Goal: Register for event/course

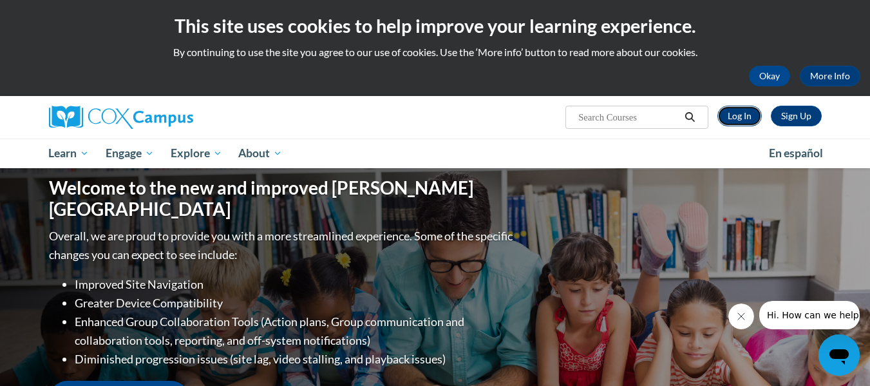
click at [742, 117] on link "Log In" at bounding box center [739, 116] width 44 height 21
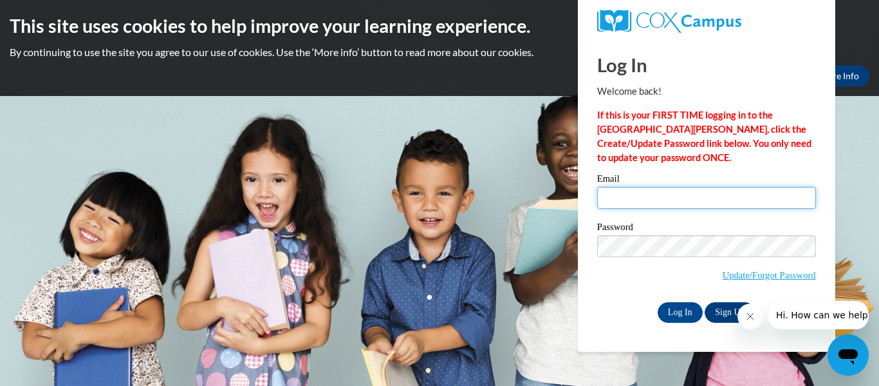
click at [615, 203] on input "Email" at bounding box center [706, 198] width 219 height 22
type input "[EMAIL_ADDRESS][DOMAIN_NAME]"
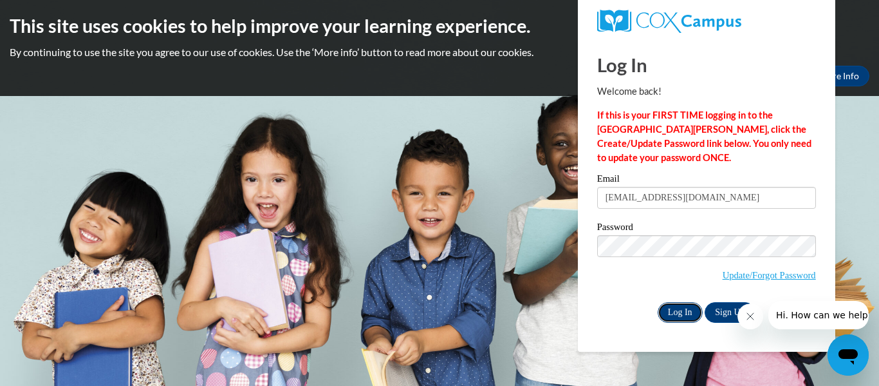
click at [673, 308] on input "Log In" at bounding box center [680, 312] width 45 height 21
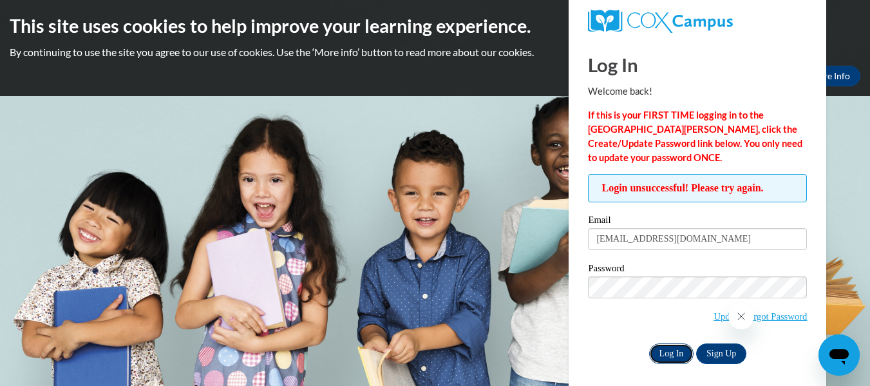
click at [671, 352] on input "Log In" at bounding box center [671, 353] width 45 height 21
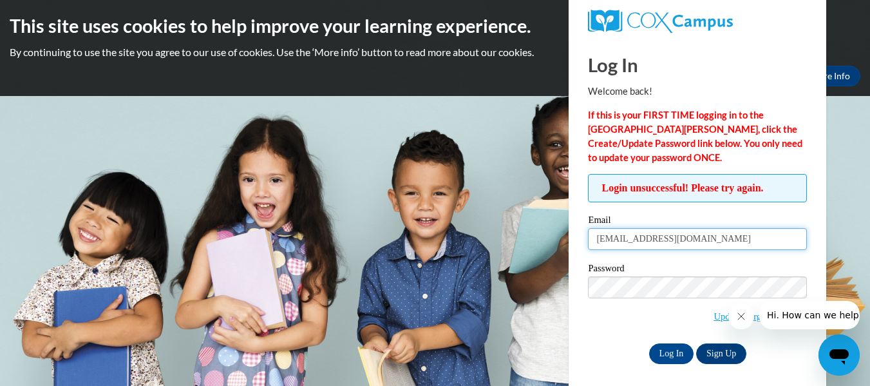
click at [694, 240] on input "[EMAIL_ADDRESS][DOMAIN_NAME]" at bounding box center [697, 239] width 219 height 22
click at [738, 314] on icon "Close message from company" at bounding box center [740, 316] width 10 height 10
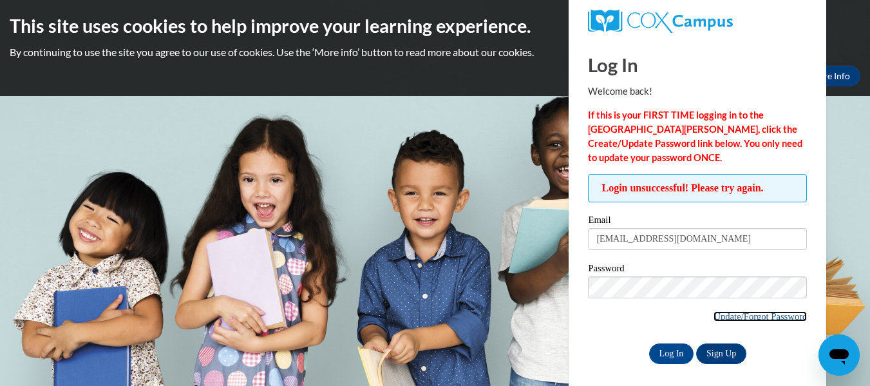
click at [718, 315] on link "Update/Forgot Password" at bounding box center [759, 316] width 93 height 10
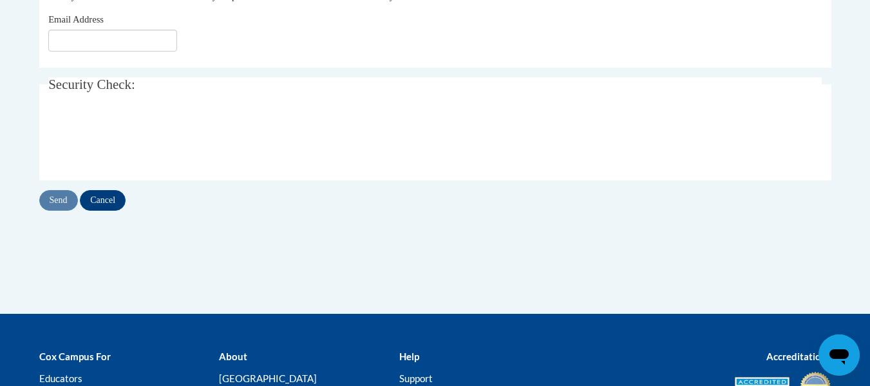
scroll to position [128, 0]
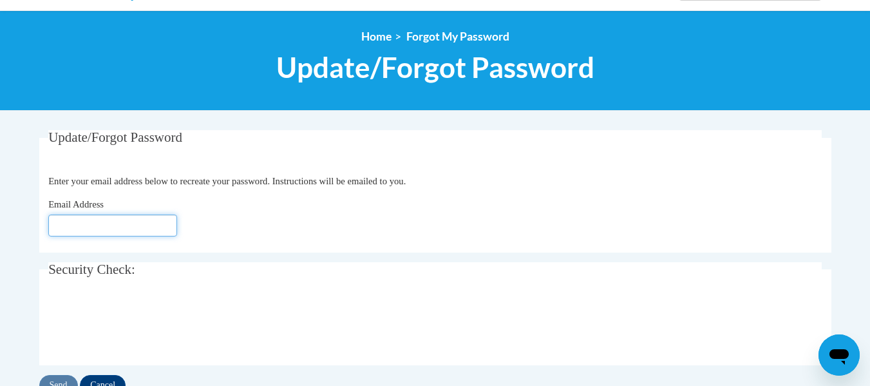
click at [97, 221] on input "Email Address" at bounding box center [112, 225] width 129 height 22
type input "[EMAIL_ADDRESS][DOMAIN_NAME]"
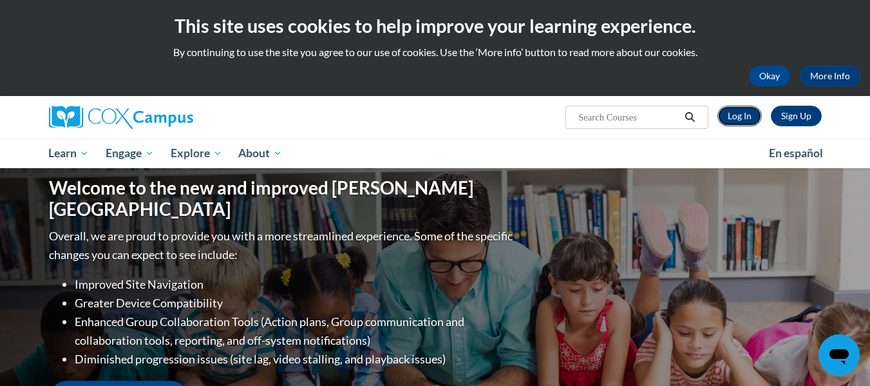
click at [739, 116] on link "Log In" at bounding box center [739, 116] width 44 height 21
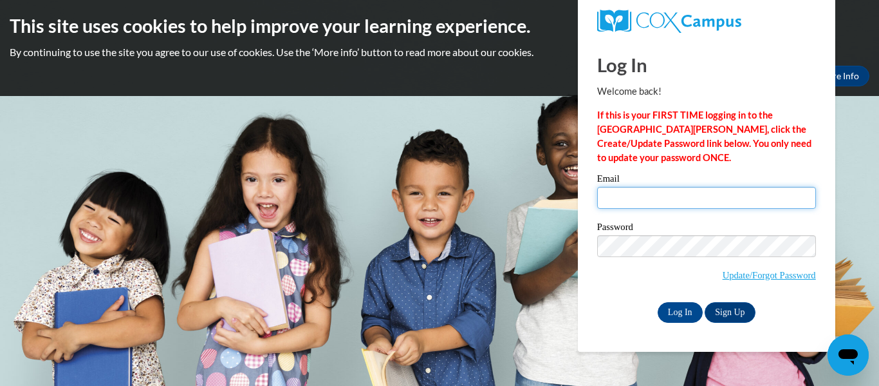
click at [686, 192] on input "Email" at bounding box center [706, 198] width 219 height 22
click at [533, 214] on body "This site uses cookies to help improve your learning experience. By continuing …" at bounding box center [439, 193] width 879 height 386
click at [637, 196] on input "Email" at bounding box center [706, 198] width 219 height 22
click at [627, 207] on input "Email" at bounding box center [706, 198] width 219 height 22
type input "[EMAIL_ADDRESS][DOMAIN_NAME]"
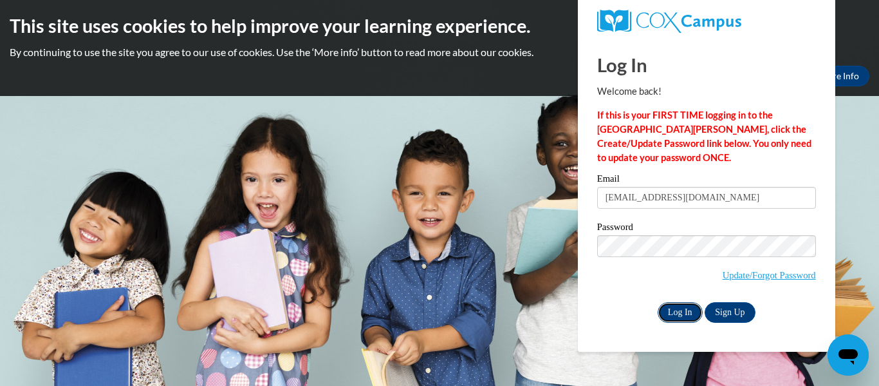
click at [679, 305] on input "Log In" at bounding box center [680, 312] width 45 height 21
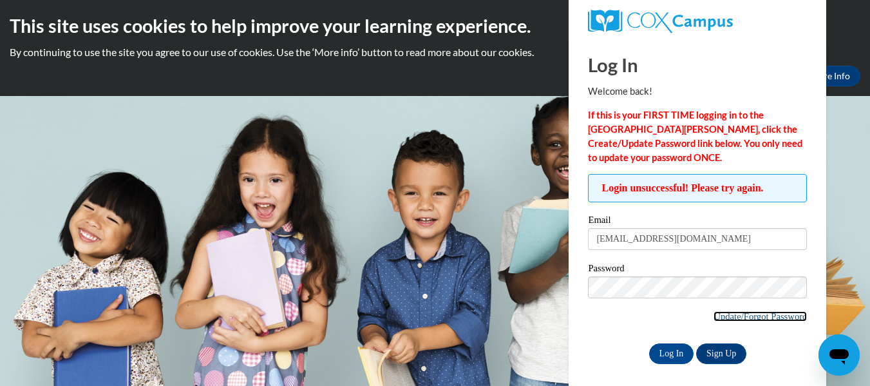
click at [753, 317] on link "Update/Forgot Password" at bounding box center [759, 316] width 93 height 10
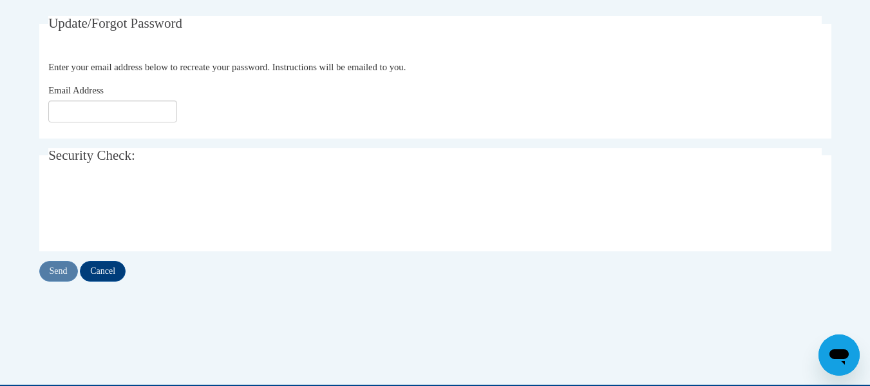
scroll to position [245, 0]
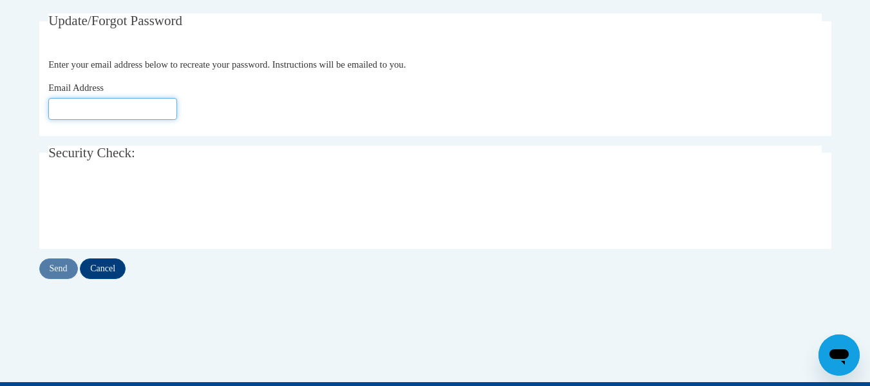
click at [150, 102] on input "Email Address" at bounding box center [112, 109] width 129 height 22
type input "[EMAIL_ADDRESS][DOMAIN_NAME]"
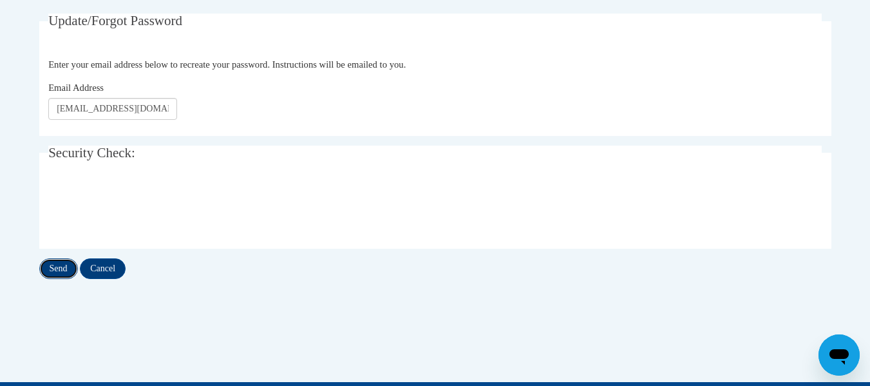
click at [63, 265] on input "Send" at bounding box center [58, 268] width 39 height 21
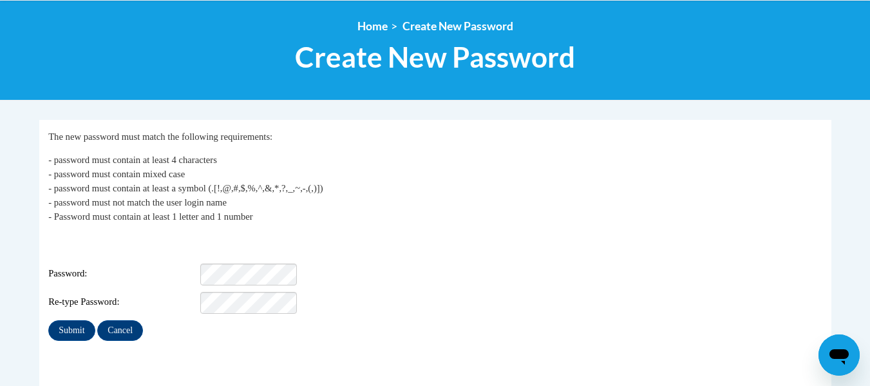
scroll to position [138, 0]
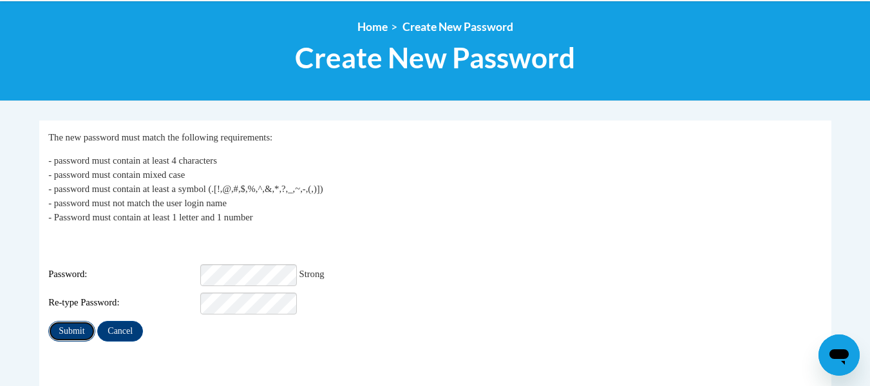
click at [86, 321] on input "Submit" at bounding box center [71, 331] width 46 height 21
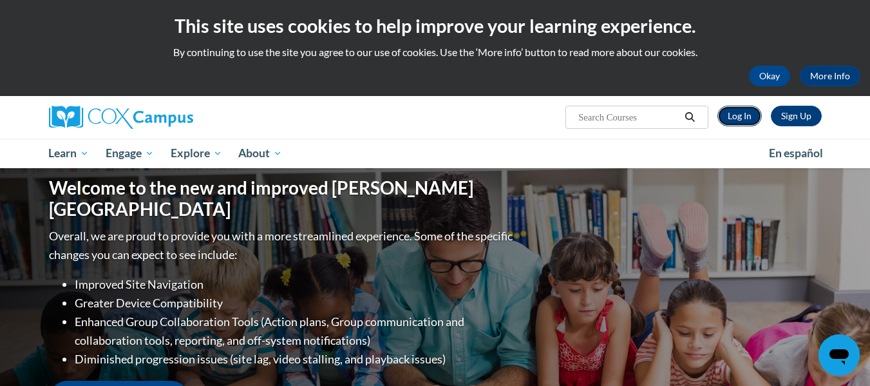
click at [741, 117] on link "Log In" at bounding box center [739, 116] width 44 height 21
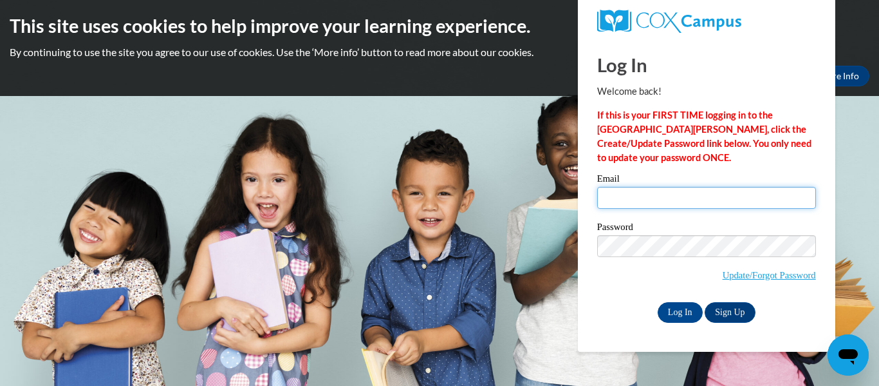
type input "[EMAIL_ADDRESS][DOMAIN_NAME]"
click at [623, 288] on div "Password Update/Forgot Password" at bounding box center [706, 260] width 219 height 76
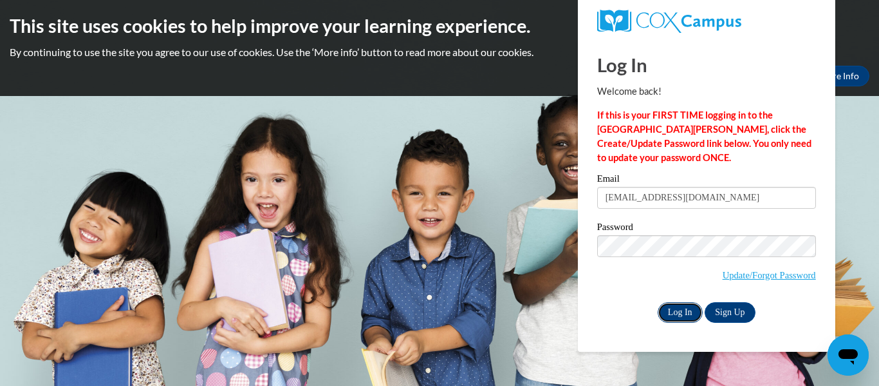
click at [674, 312] on input "Log In" at bounding box center [680, 312] width 45 height 21
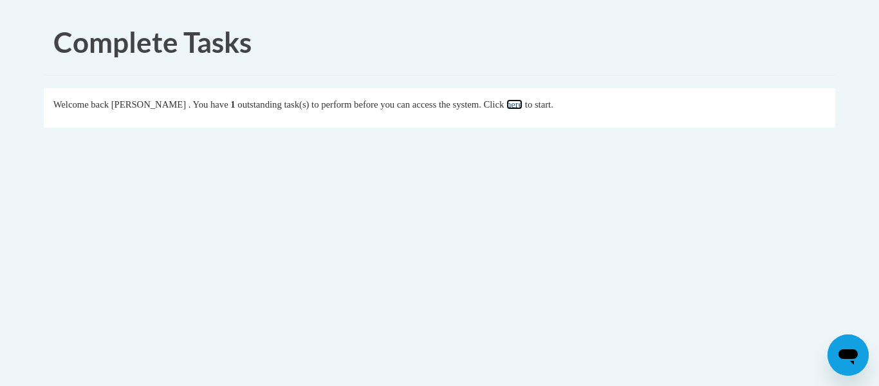
click at [523, 108] on link "here" at bounding box center [515, 104] width 16 height 10
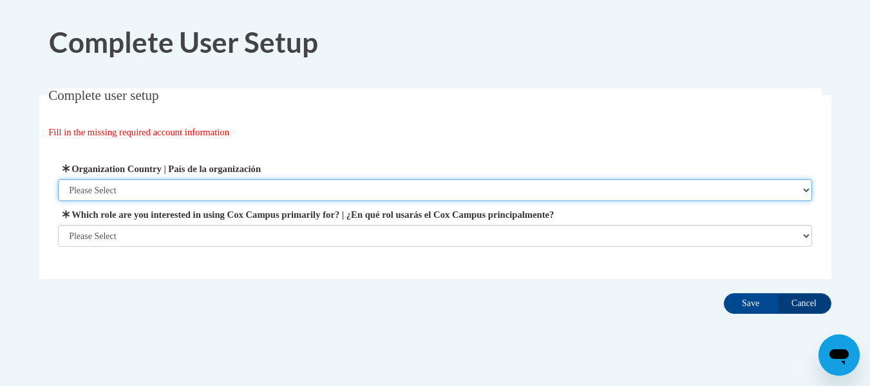
click at [102, 189] on select "Please Select United States | Estados Unidos Outside of the United States | Fue…" at bounding box center [435, 190] width 754 height 22
select select "ad49bcad-a171-4b2e-b99c-48b446064914"
click at [58, 179] on select "Please Select United States | Estados Unidos Outside of the United States | Fue…" at bounding box center [435, 190] width 754 height 22
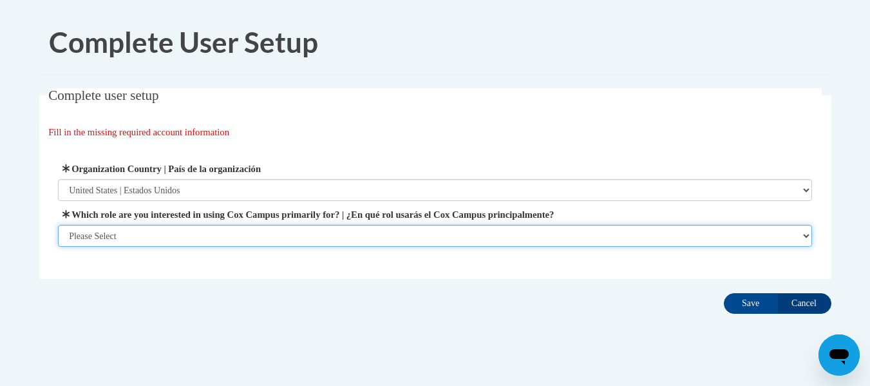
click at [97, 236] on select "Please Select College/University | Colegio/Universidad Community/Nonprofit Part…" at bounding box center [435, 236] width 754 height 22
select select "fbf2d438-af2f-41f8-98f1-81c410e29de3"
click at [58, 247] on select "Please Select College/University | Colegio/Universidad Community/Nonprofit Part…" at bounding box center [435, 236] width 754 height 22
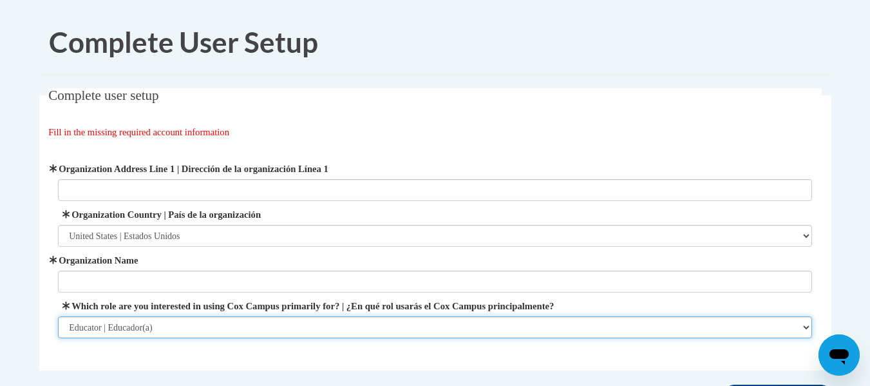
scroll to position [111, 0]
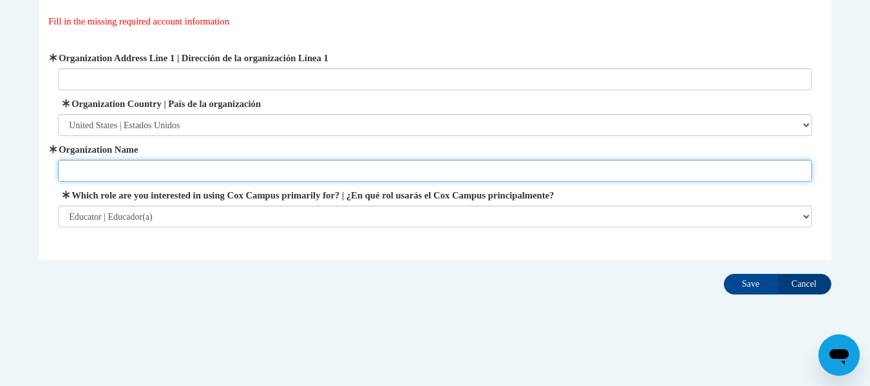
click at [228, 170] on input "Organization Name" at bounding box center [435, 171] width 754 height 22
type input "Kenosha Unified School District"
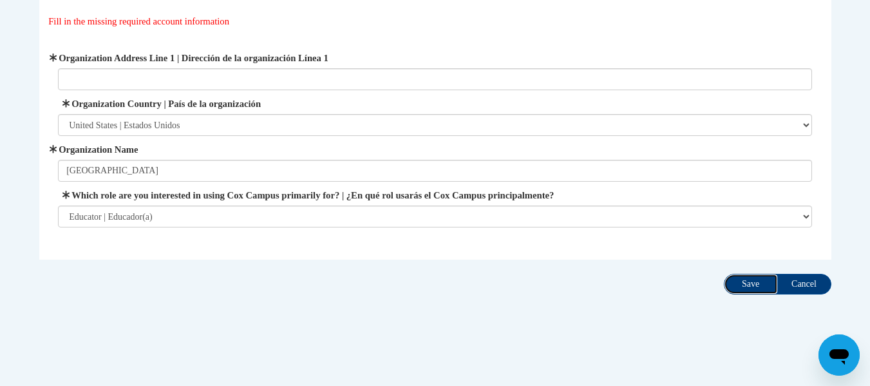
click at [760, 281] on input "Save" at bounding box center [751, 284] width 54 height 21
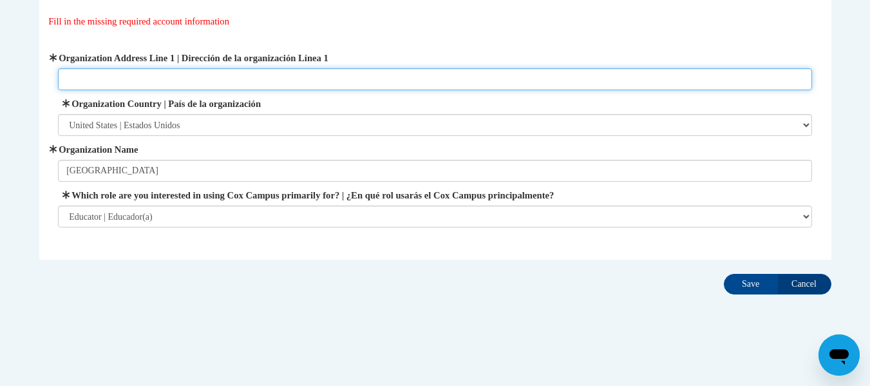
click at [296, 76] on input "Organization Address Line 1 | Dirección de la organización Línea 1" at bounding box center [435, 79] width 754 height 22
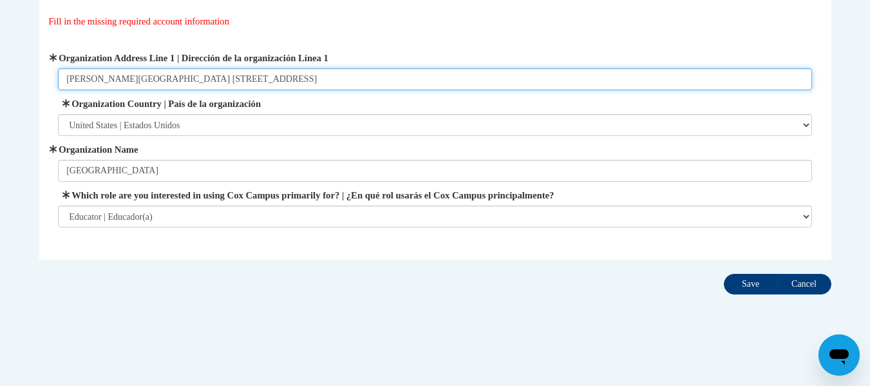
type input "Jeffery Elementary School 4011 87th Street Kenosha WI 53142"
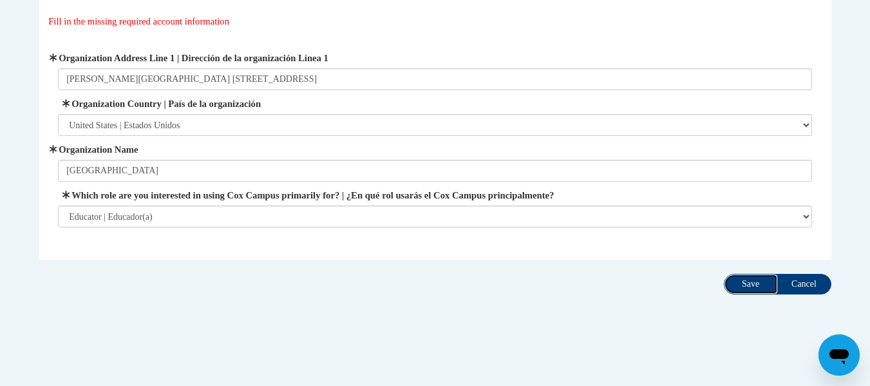
click at [747, 281] on input "Save" at bounding box center [751, 284] width 54 height 21
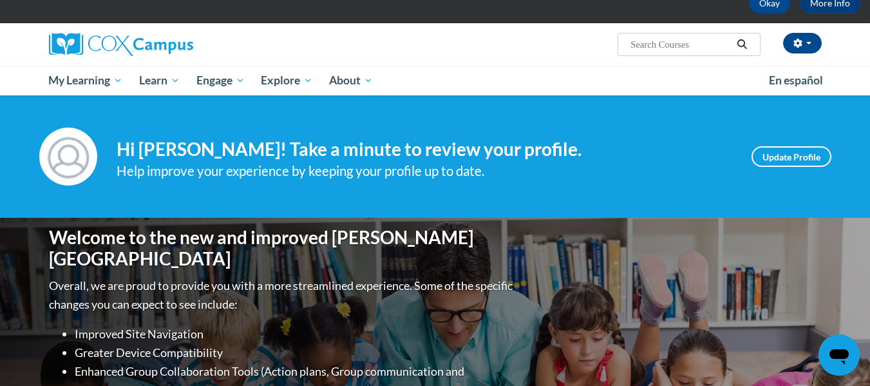
scroll to position [80, 0]
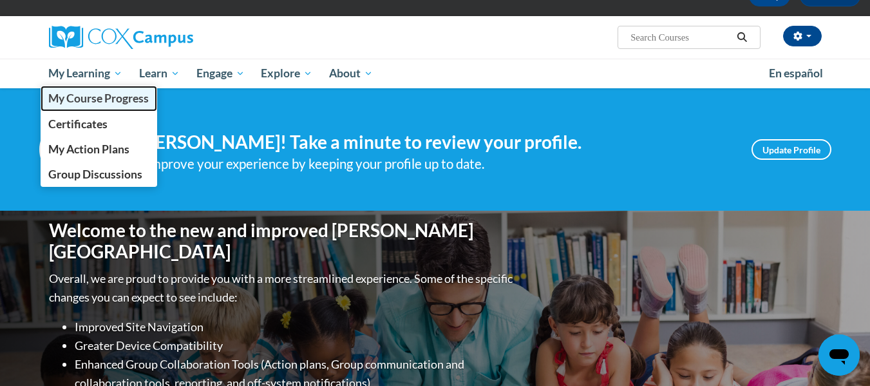
click at [115, 104] on span "My Course Progress" at bounding box center [98, 98] width 100 height 14
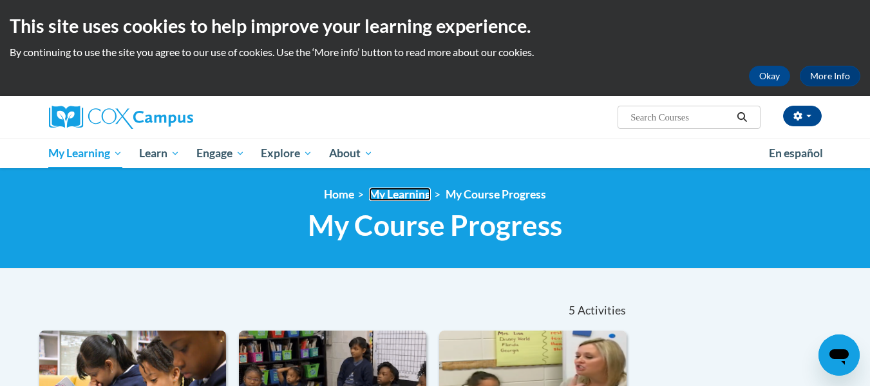
click at [417, 190] on link "My Learning" at bounding box center [400, 194] width 62 height 14
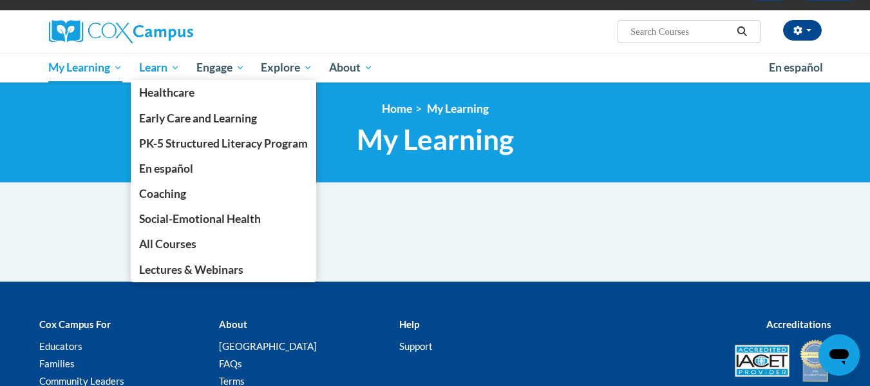
scroll to position [91, 0]
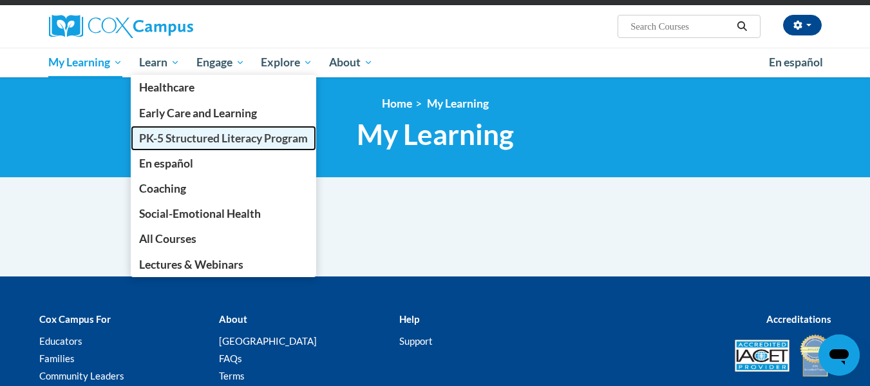
click at [194, 137] on span "PK-5 Structured Literacy Program" at bounding box center [223, 138] width 169 height 14
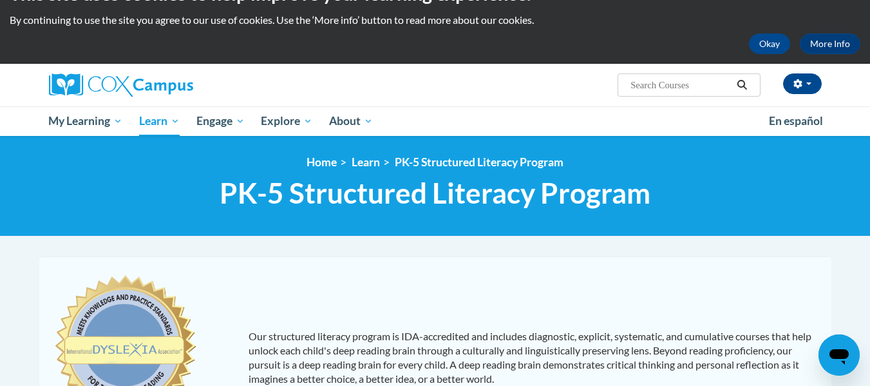
scroll to position [32, 0]
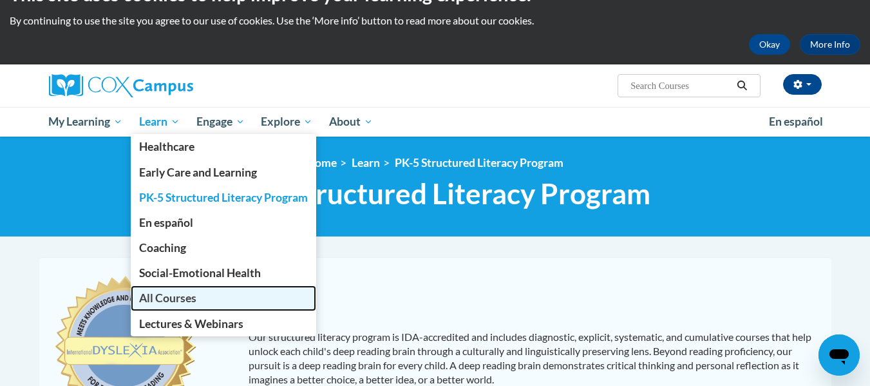
click at [179, 300] on span "All Courses" at bounding box center [167, 298] width 57 height 14
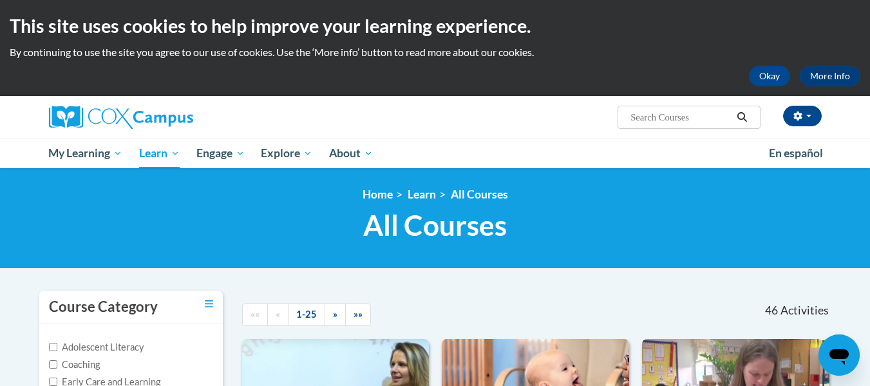
click at [650, 117] on input "Search..." at bounding box center [680, 116] width 103 height 15
type input "reading comprehension"
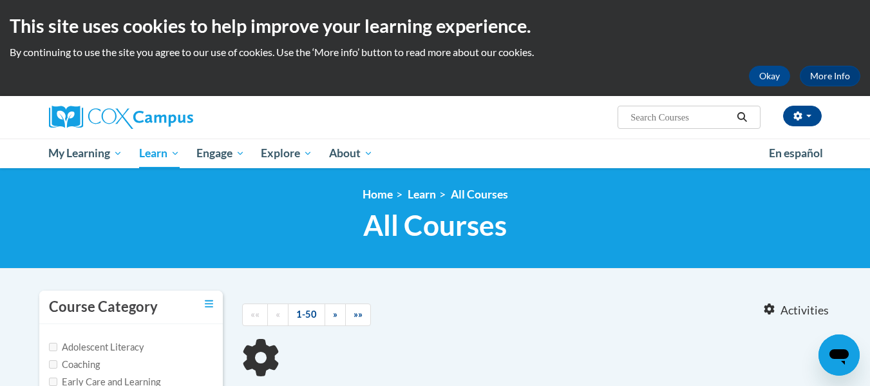
scroll to position [217, 0]
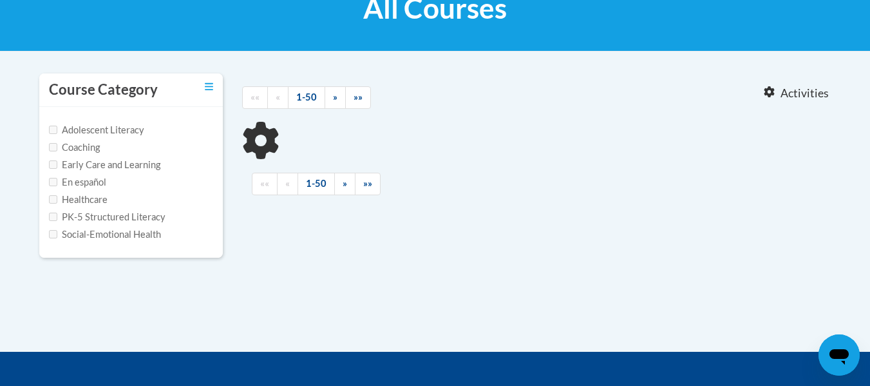
type input "reading comprehension"
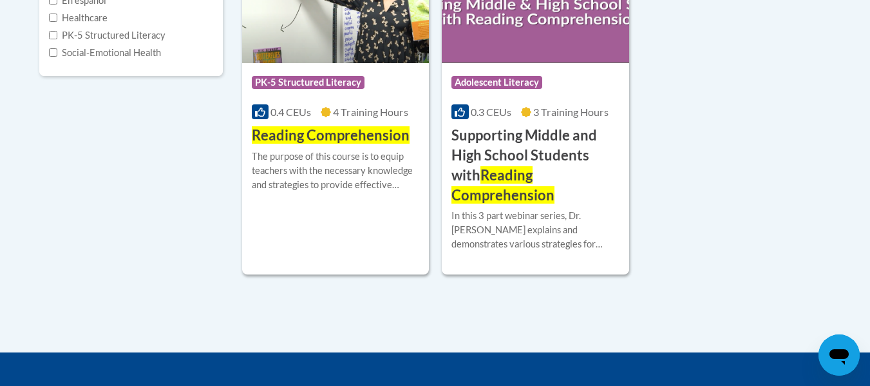
scroll to position [398, 0]
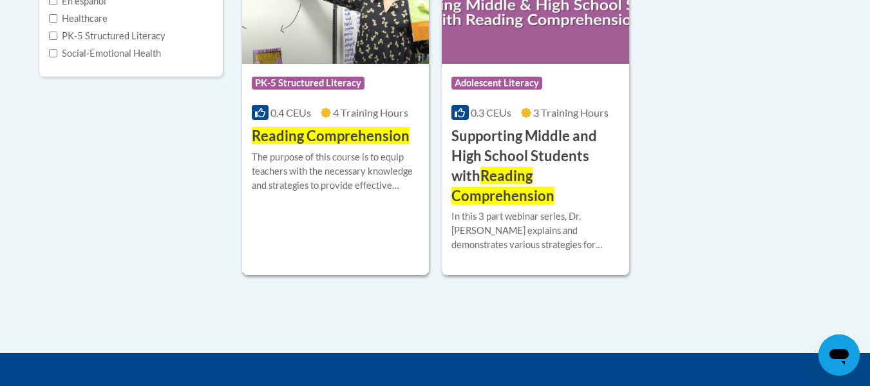
click at [286, 140] on span "Reading Comprehension" at bounding box center [331, 135] width 158 height 17
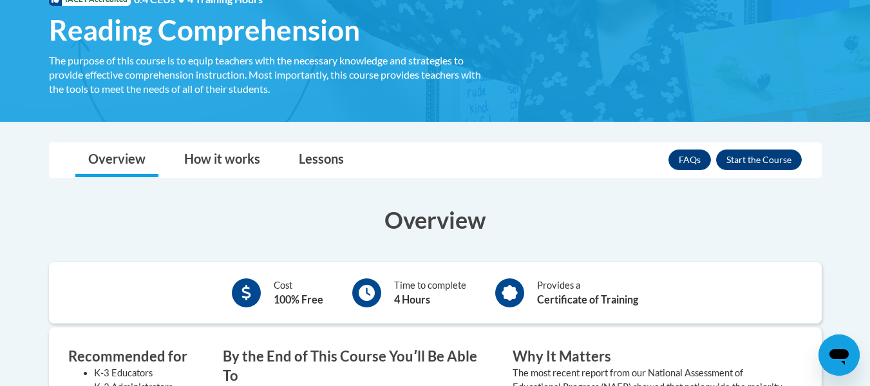
scroll to position [215, 0]
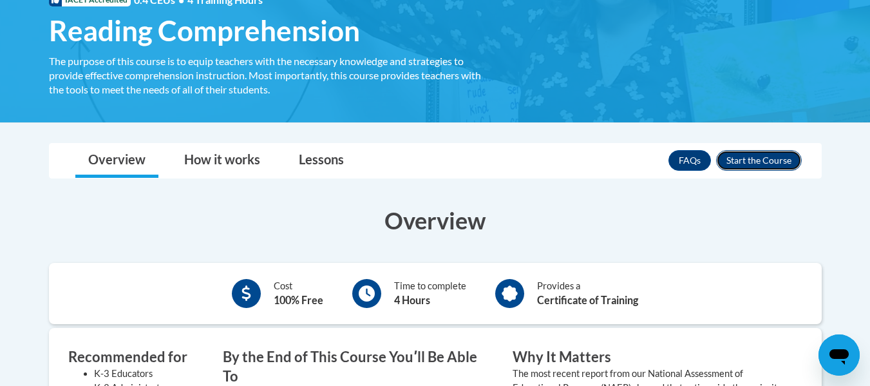
click at [735, 159] on button "Enroll" at bounding box center [759, 160] width 86 height 21
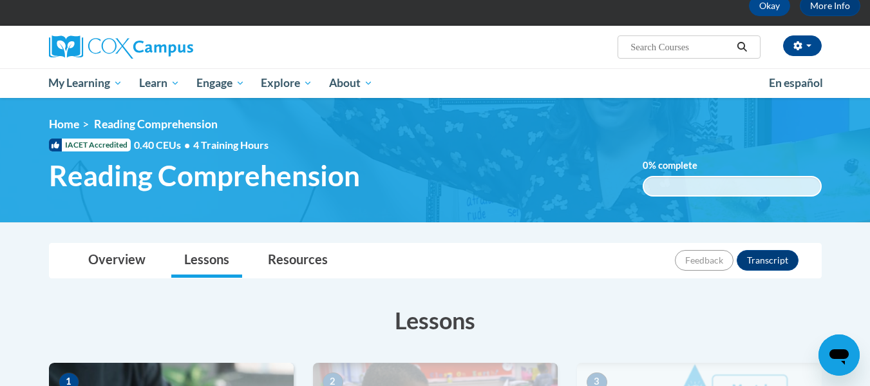
scroll to position [70, 0]
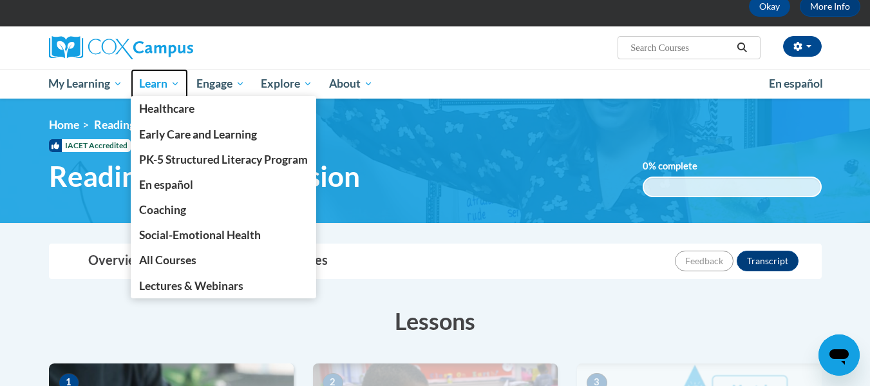
click at [156, 88] on span "Learn" at bounding box center [159, 83] width 41 height 15
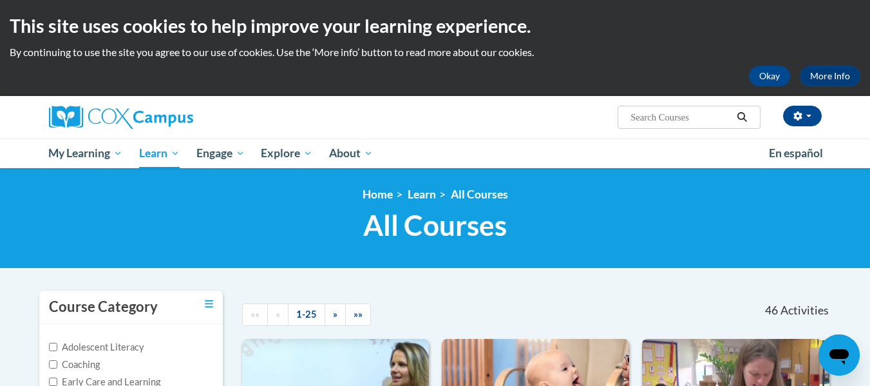
scroll to position [109, 0]
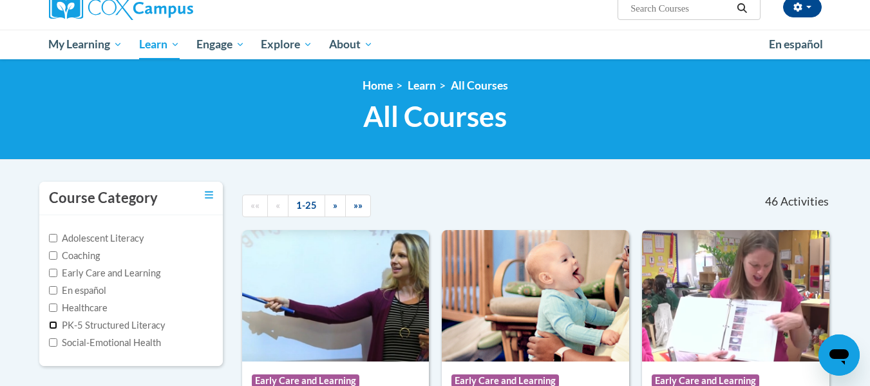
click at [53, 324] on input "PK-5 Structured Literacy" at bounding box center [53, 325] width 8 height 8
checkbox input "true"
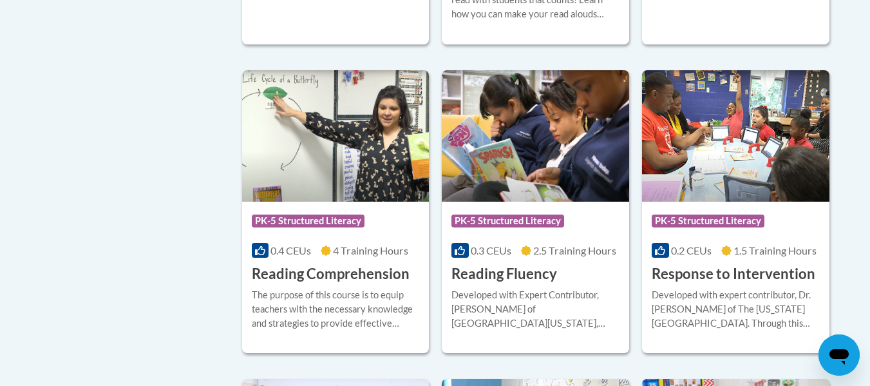
scroll to position [938, 0]
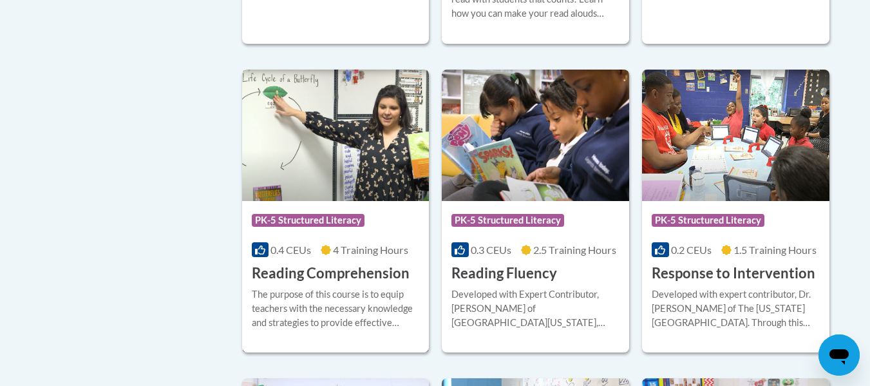
click at [359, 298] on div "The purpose of this course is to equip teachers with the necessary knowledge an…" at bounding box center [336, 308] width 168 height 42
